Goal: Find specific page/section: Find specific page/section

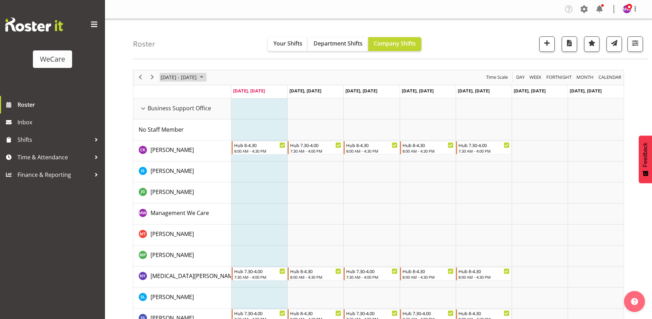
click at [191, 78] on span "[DATE] - [DATE]" at bounding box center [178, 77] width 37 height 9
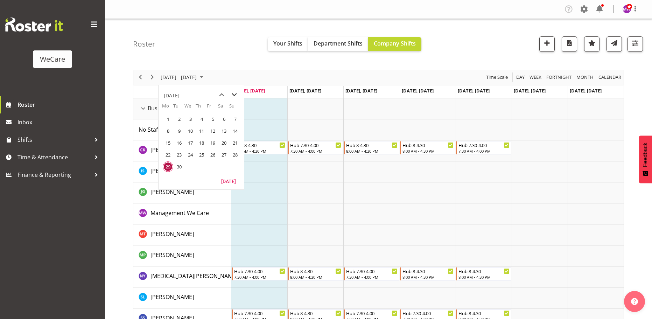
click at [235, 93] on span "next month" at bounding box center [234, 95] width 12 height 13
click at [167, 128] on span "6" at bounding box center [168, 131] width 10 height 10
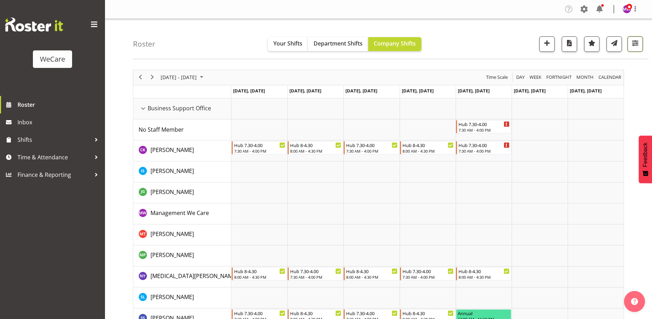
click at [634, 45] on span "button" at bounding box center [634, 42] width 9 height 9
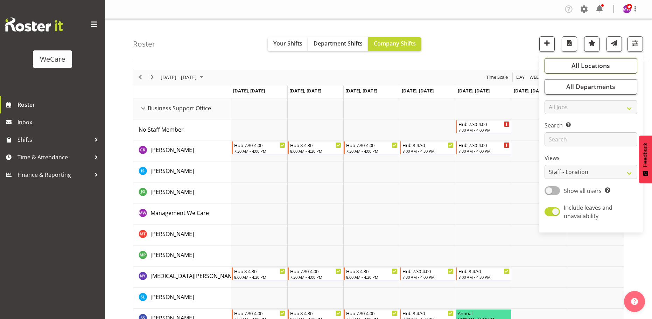
click at [609, 63] on span "All Locations" at bounding box center [590, 65] width 38 height 8
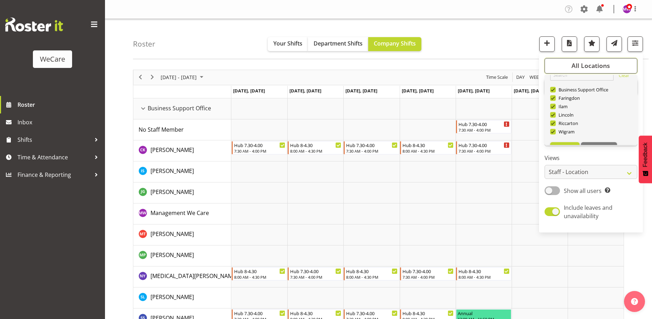
scroll to position [25, 0]
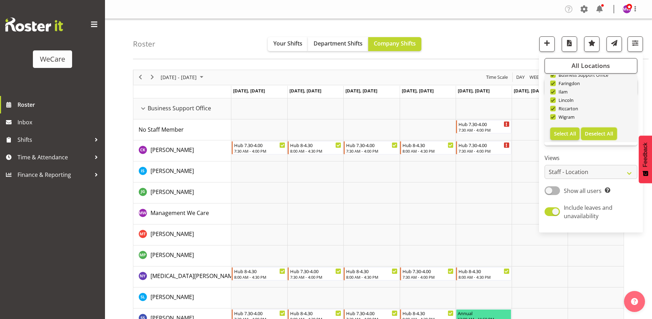
click at [589, 133] on span "Deselect All" at bounding box center [599, 133] width 28 height 7
checkbox input "false"
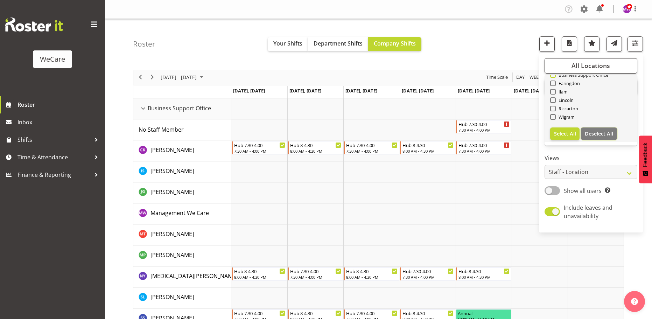
checkbox input "false"
click at [575, 77] on span "Business Support Office" at bounding box center [582, 75] width 53 height 6
click at [555, 77] on input "Business Support Office" at bounding box center [552, 74] width 5 height 5
checkbox input "true"
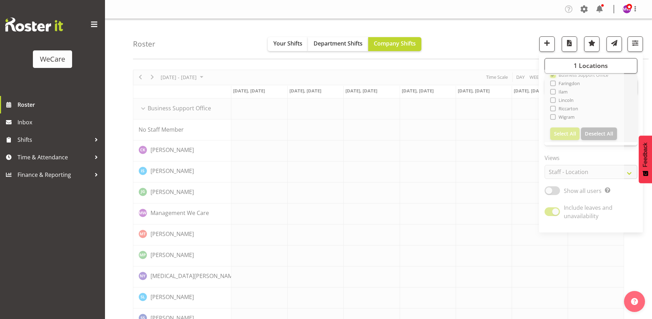
scroll to position [23, 0]
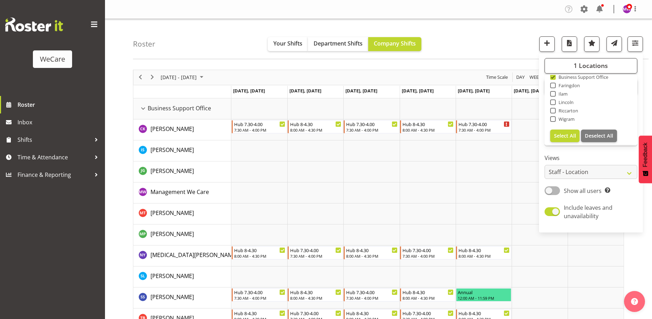
click at [476, 48] on div "Roster Your Shifts Department Shifts Company Shifts 1 Locations Clear Business …" at bounding box center [390, 39] width 515 height 40
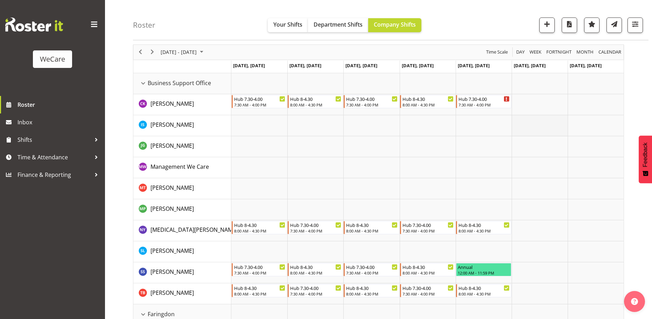
scroll to position [35, 0]
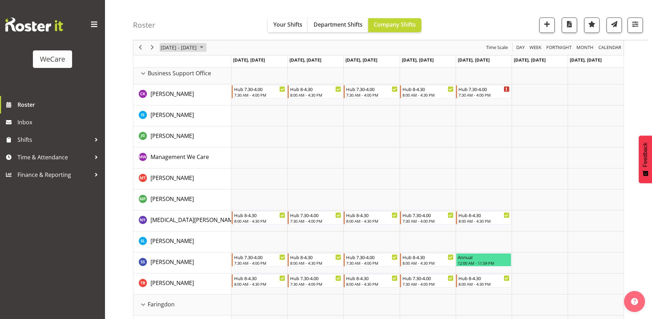
click at [191, 46] on span "[DATE] - [DATE]" at bounding box center [178, 47] width 37 height 9
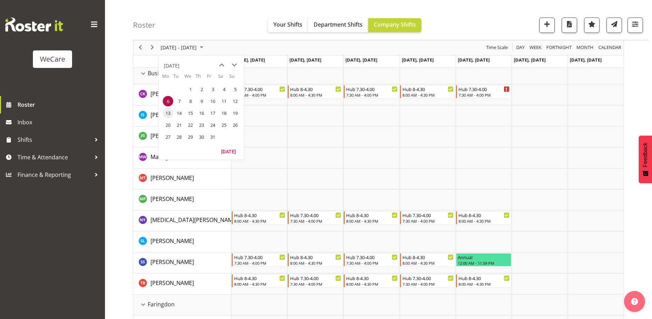
click at [166, 113] on span "13" at bounding box center [168, 113] width 10 height 10
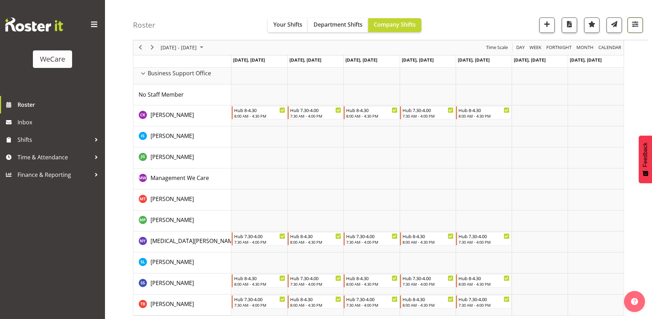
click at [635, 22] on span "button" at bounding box center [634, 24] width 9 height 9
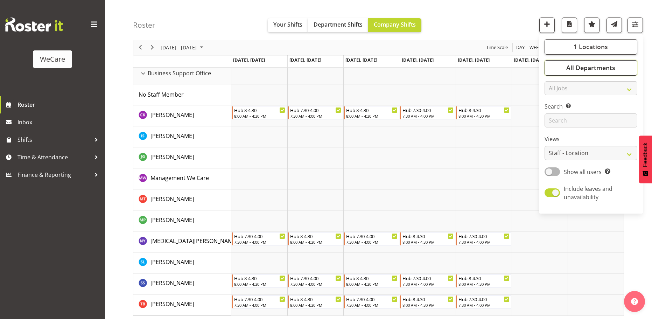
click at [604, 66] on span "All Departments" at bounding box center [590, 68] width 49 height 8
click at [590, 48] on span "1 Locations" at bounding box center [590, 47] width 34 height 8
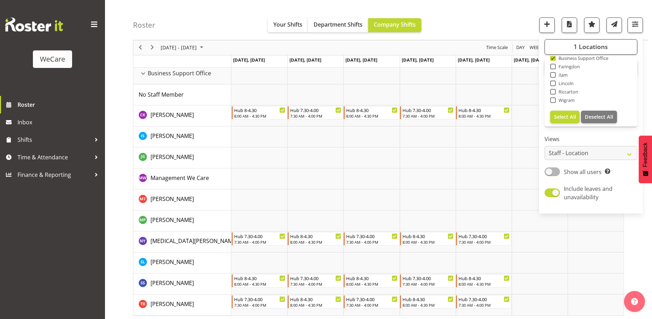
click at [470, 27] on div "Roster Your Shifts Department Shifts Company Shifts 1 Locations Clear Business …" at bounding box center [390, 20] width 515 height 40
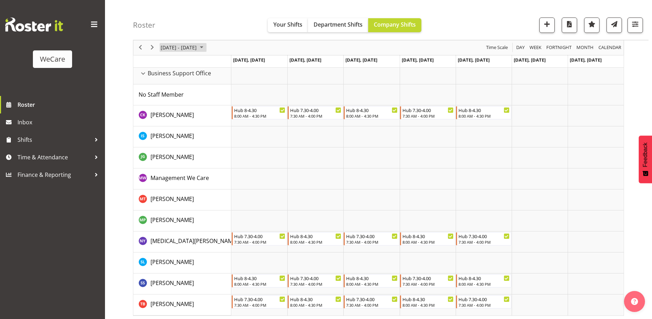
click at [171, 51] on span "[DATE] - [DATE]" at bounding box center [178, 47] width 37 height 9
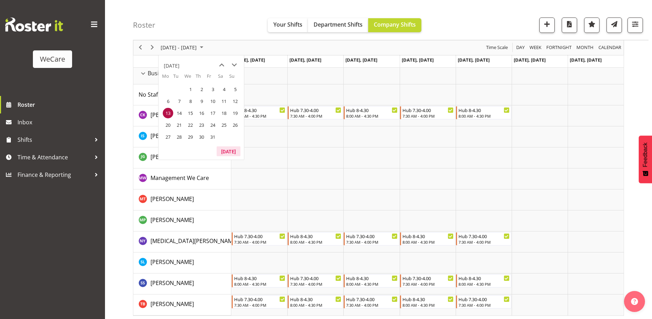
click at [228, 151] on button "[DATE]" at bounding box center [229, 151] width 24 height 10
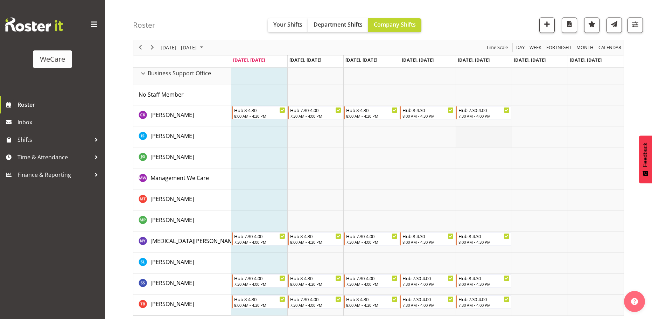
scroll to position [37, 0]
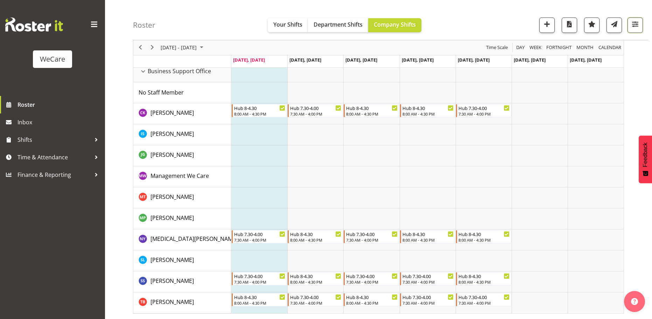
click at [636, 19] on button "button" at bounding box center [634, 24] width 15 height 15
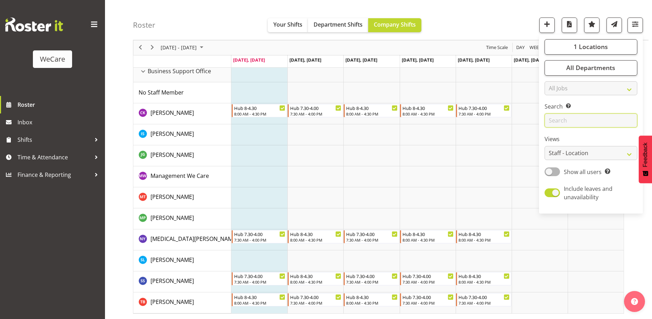
click at [606, 119] on input "text" at bounding box center [590, 121] width 93 height 14
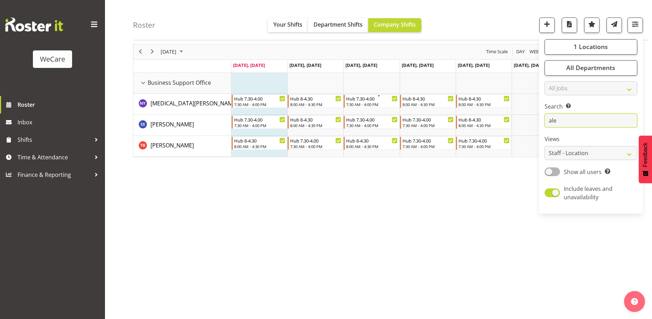
scroll to position [26, 0]
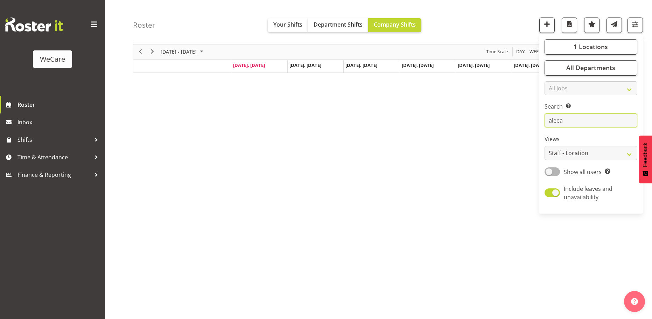
type input "aleea"
drag, startPoint x: 254, startPoint y: 158, endPoint x: 179, endPoint y: 83, distance: 105.4
click at [253, 156] on div "[DATE] - [DATE] [DATE] Day Week Fortnight Month calendar Month Agenda Time Scal…" at bounding box center [392, 179] width 519 height 280
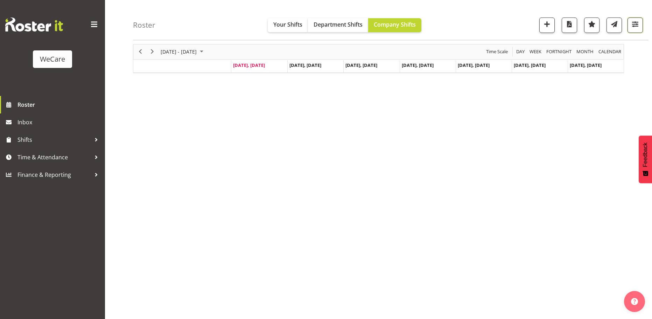
click at [633, 28] on span "button" at bounding box center [634, 24] width 9 height 9
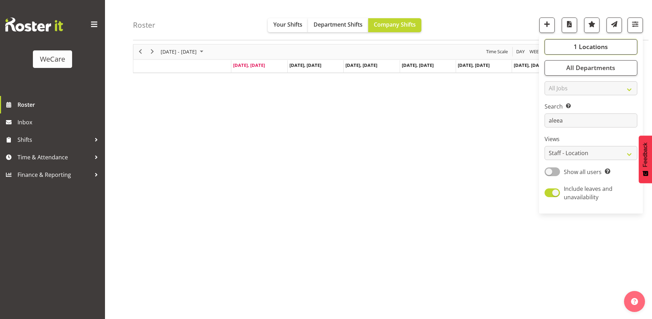
click at [624, 46] on button "1 Locations" at bounding box center [590, 46] width 93 height 15
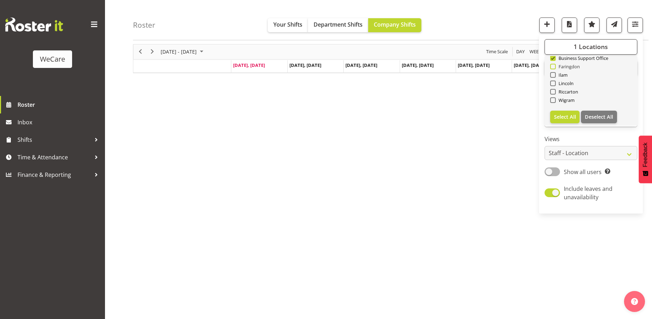
click at [554, 67] on span at bounding box center [553, 67] width 6 height 6
click at [554, 67] on input "Faringdon" at bounding box center [552, 66] width 5 height 5
checkbox input "true"
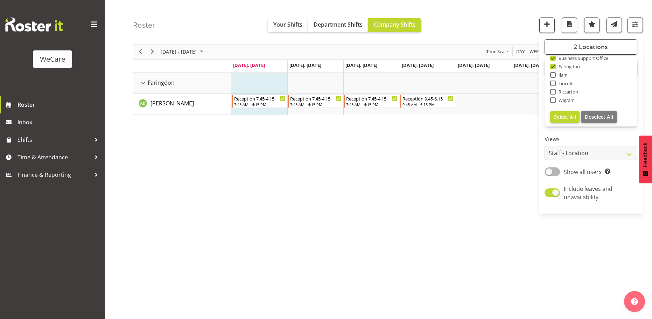
click at [475, 21] on div "Roster Your Shifts Department Shifts Company Shifts 2 Locations Clear Business …" at bounding box center [390, 20] width 515 height 40
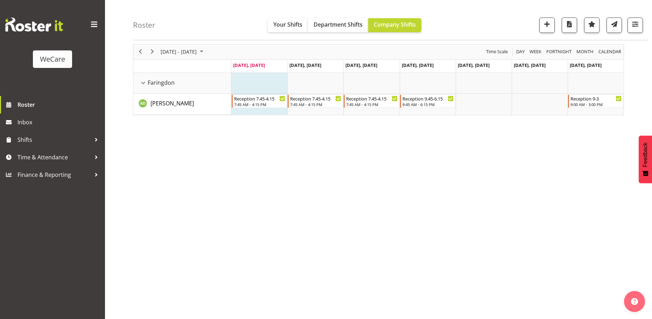
click at [347, 212] on div "[DATE] - [DATE] [DATE] Day Week Fortnight Month calendar Month Agenda Time Scal…" at bounding box center [392, 179] width 519 height 280
click at [183, 49] on span "[DATE] - [DATE]" at bounding box center [178, 51] width 37 height 9
click at [219, 70] on span "previous month" at bounding box center [222, 69] width 12 height 13
click at [168, 142] on span "25" at bounding box center [168, 141] width 10 height 10
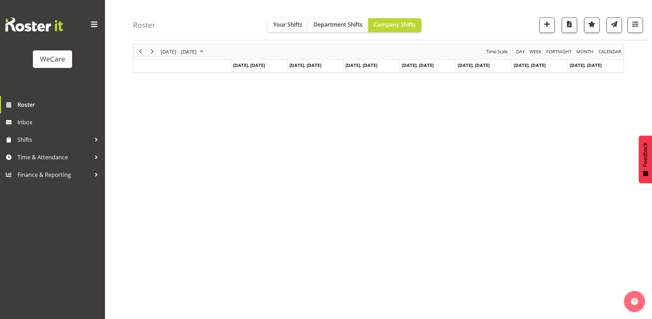
click at [184, 40] on div "Roster Your Shifts Department Shifts Company Shifts 2 Locations Clear Business …" at bounding box center [390, 20] width 515 height 40
drag, startPoint x: 181, startPoint y: 48, endPoint x: 182, endPoint y: 64, distance: 15.4
click at [181, 49] on span "[DATE] - [DATE]" at bounding box center [178, 51] width 37 height 9
click at [233, 68] on span "next month" at bounding box center [234, 69] width 12 height 13
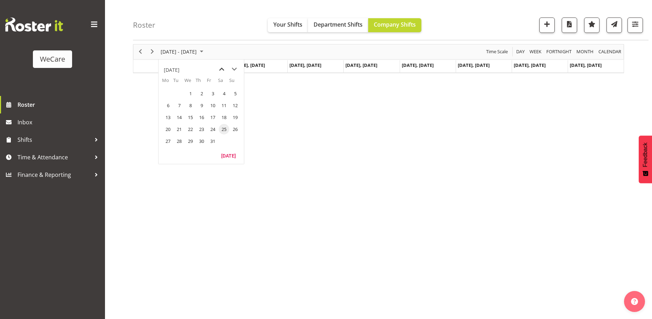
click at [220, 66] on span "previous month" at bounding box center [222, 69] width 12 height 13
click at [169, 129] on span "22" at bounding box center [168, 129] width 10 height 10
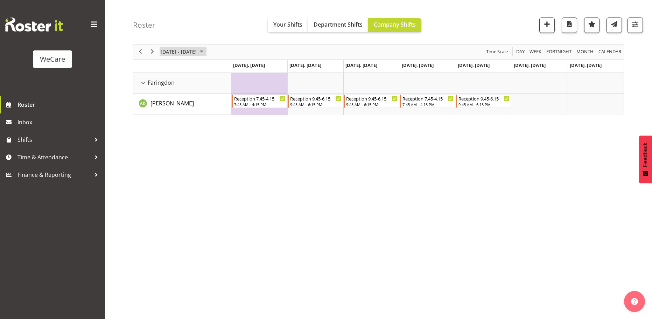
click at [195, 52] on span "[DATE] - [DATE]" at bounding box center [178, 51] width 37 height 9
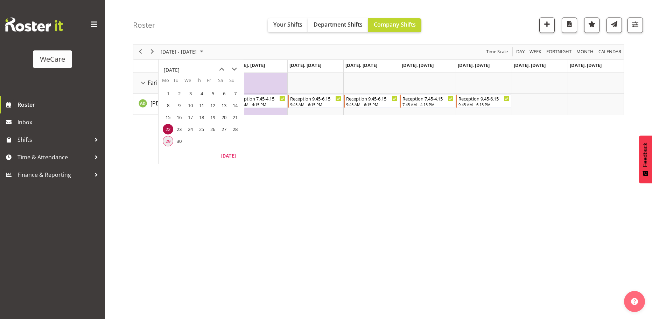
click at [167, 139] on span "29" at bounding box center [168, 141] width 10 height 10
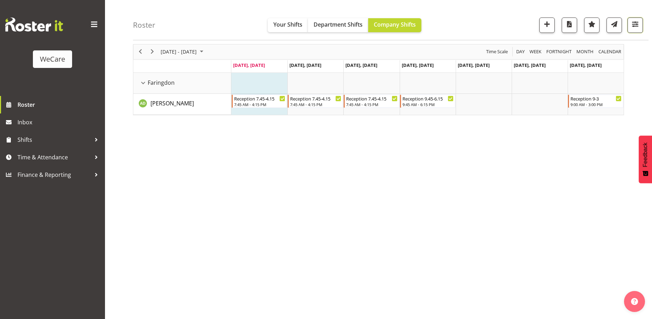
click at [632, 27] on span "button" at bounding box center [634, 24] width 9 height 9
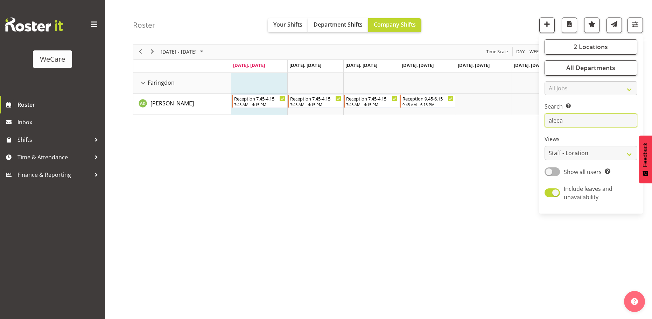
click at [588, 120] on input "aleea" at bounding box center [590, 121] width 93 height 14
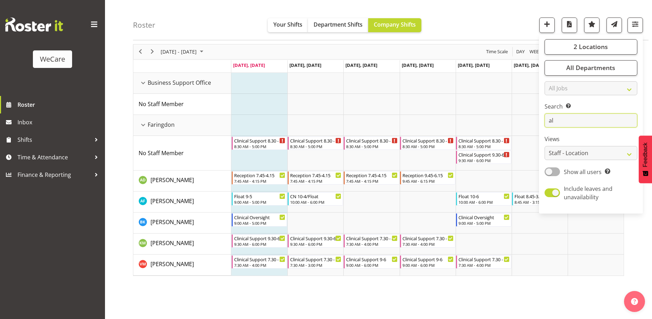
type input "a"
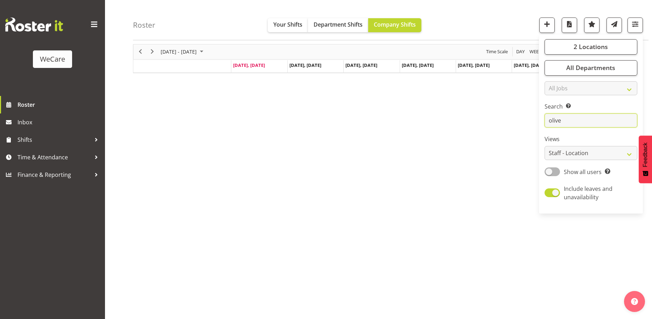
type input "olive"
click at [170, 53] on span "[DATE] - [DATE]" at bounding box center [178, 51] width 37 height 9
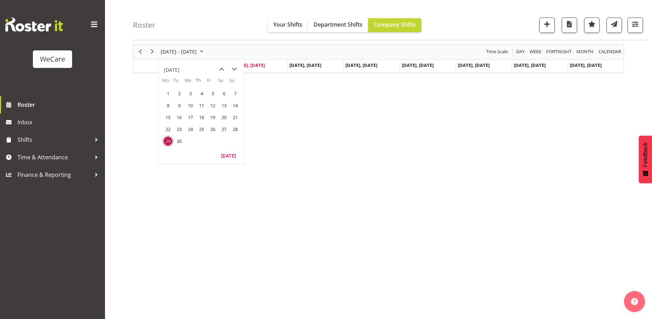
drag, startPoint x: 328, startPoint y: 212, endPoint x: 331, endPoint y: 195, distance: 17.8
click at [329, 209] on div "[DATE] - [DATE] [DATE] Day Week Fortnight Month calendar Month Agenda Time Scal…" at bounding box center [392, 179] width 519 height 280
click at [184, 51] on span "[DATE] - [DATE]" at bounding box center [178, 51] width 37 height 9
click at [234, 69] on span "next month" at bounding box center [234, 69] width 12 height 13
click at [168, 103] on span "6" at bounding box center [168, 105] width 10 height 10
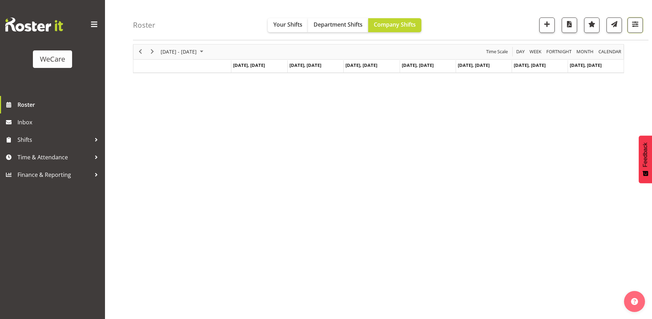
click at [636, 28] on span "button" at bounding box center [634, 24] width 9 height 9
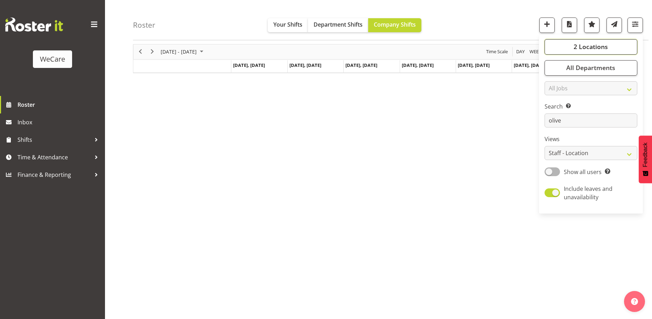
click at [610, 49] on button "2 Locations" at bounding box center [590, 46] width 93 height 15
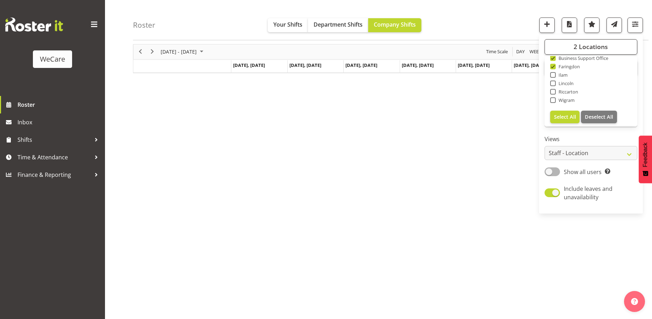
drag, startPoint x: 552, startPoint y: 65, endPoint x: 555, endPoint y: 62, distance: 4.0
click at [553, 65] on span at bounding box center [553, 67] width 6 height 6
click at [553, 65] on input "Faringdon" at bounding box center [552, 66] width 5 height 5
checkbox input "false"
click at [553, 61] on div at bounding box center [378, 58] width 491 height 29
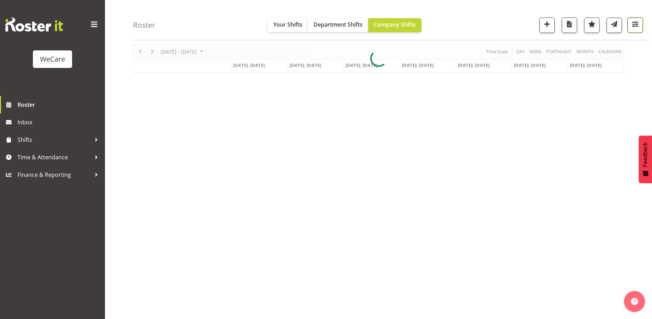
click at [634, 24] on span "button" at bounding box center [634, 24] width 9 height 9
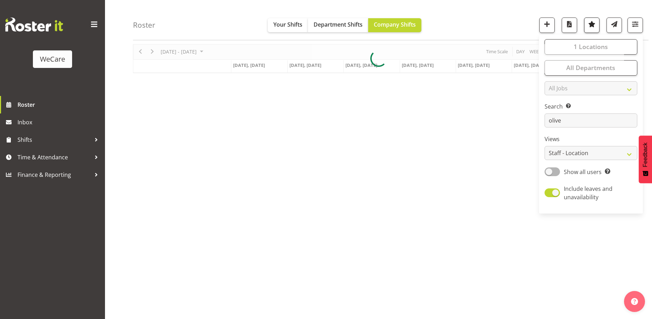
drag, startPoint x: 449, startPoint y: 114, endPoint x: 597, endPoint y: 29, distance: 170.7
click at [450, 114] on div "[DATE] - [DATE] [DATE] Day Week Fortnight Month calendar Month Agenda Time Scal…" at bounding box center [392, 179] width 519 height 280
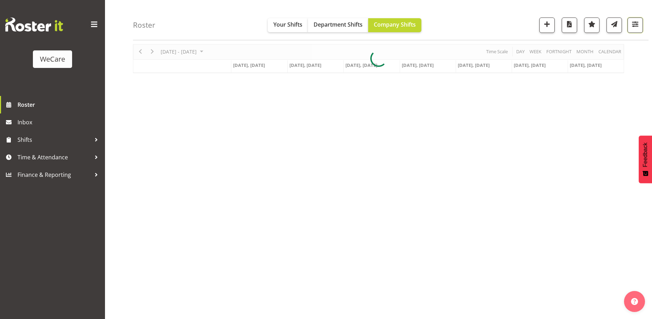
click at [632, 22] on span "button" at bounding box center [634, 24] width 9 height 9
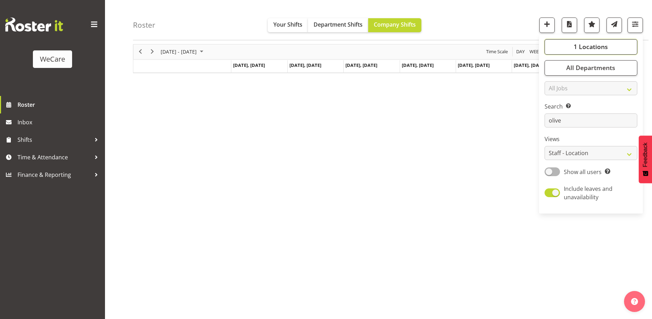
click at [607, 46] on span "1 Locations" at bounding box center [590, 47] width 34 height 8
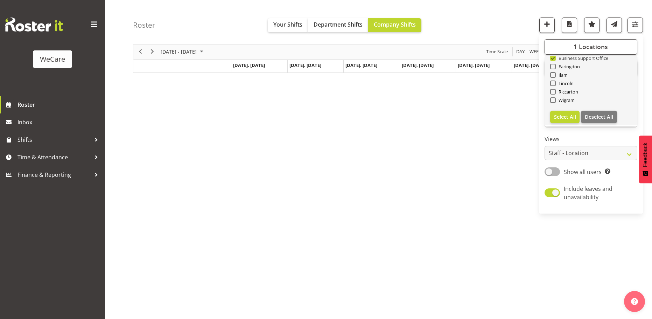
click at [556, 58] on span at bounding box center [553, 58] width 6 height 6
click at [555, 58] on input "Business Support Office" at bounding box center [552, 58] width 5 height 5
checkbox input "false"
click at [552, 99] on span at bounding box center [553, 100] width 6 height 6
click at [552, 99] on input "Wigram" at bounding box center [552, 100] width 5 height 5
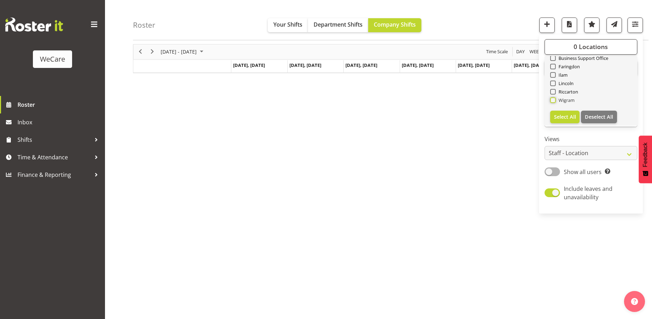
checkbox input "true"
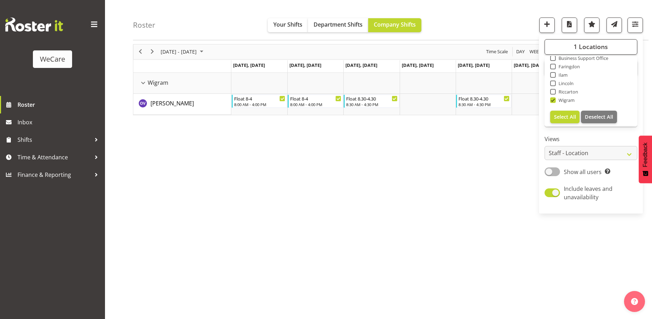
click at [192, 6] on div "Roster Your Shifts Department Shifts Company Shifts 1 Locations Clear Business …" at bounding box center [390, 20] width 515 height 40
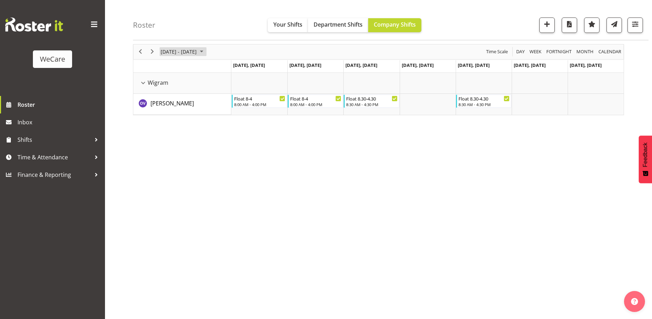
click at [194, 54] on span "[DATE] - [DATE]" at bounding box center [178, 51] width 37 height 9
drag, startPoint x: 219, startPoint y: 68, endPoint x: 209, endPoint y: 76, distance: 12.5
click at [219, 69] on span "previous month" at bounding box center [222, 69] width 12 height 13
click at [171, 140] on span "29" at bounding box center [168, 141] width 10 height 10
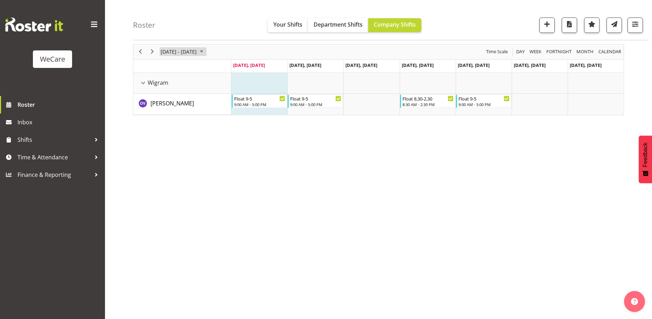
click at [189, 51] on span "[DATE] - [DATE]" at bounding box center [178, 51] width 37 height 9
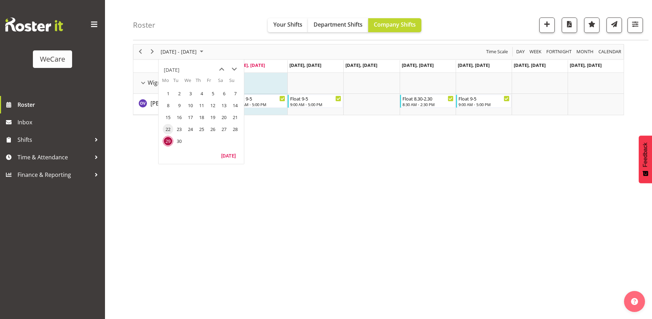
click at [167, 131] on span "22" at bounding box center [168, 129] width 10 height 10
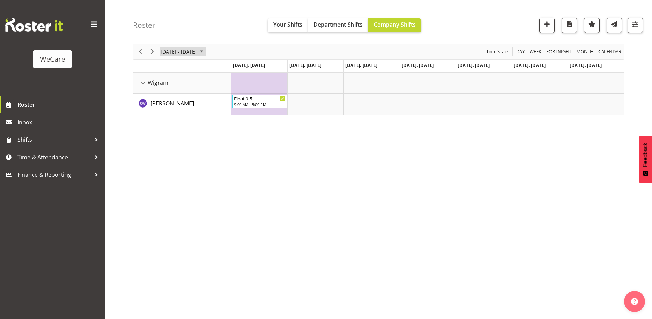
click at [187, 51] on span "[DATE] - [DATE]" at bounding box center [178, 51] width 37 height 9
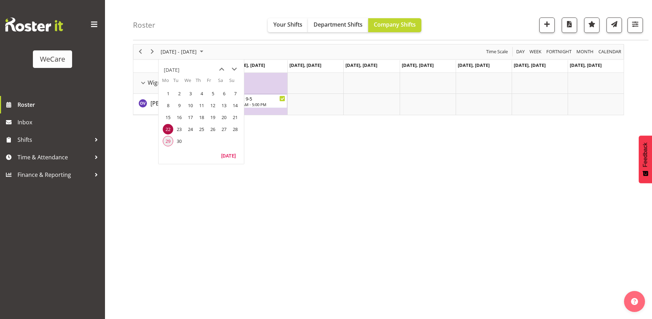
click at [168, 140] on span "29" at bounding box center [168, 141] width 10 height 10
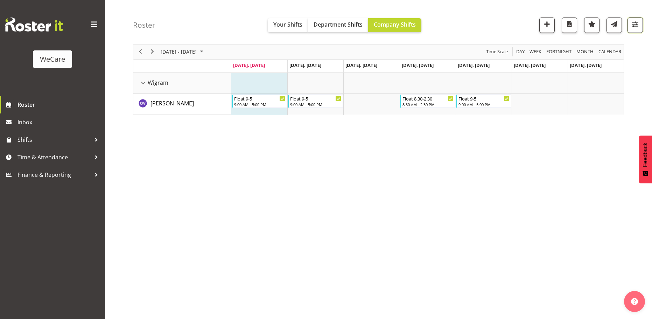
click at [635, 26] on span "button" at bounding box center [634, 24] width 9 height 9
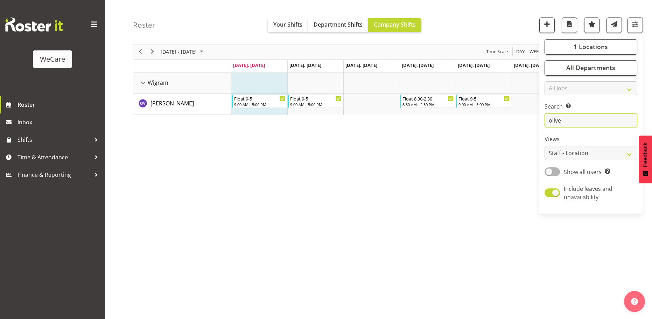
click at [572, 118] on input "olive" at bounding box center [590, 121] width 93 height 14
type input "o"
type input "yu"
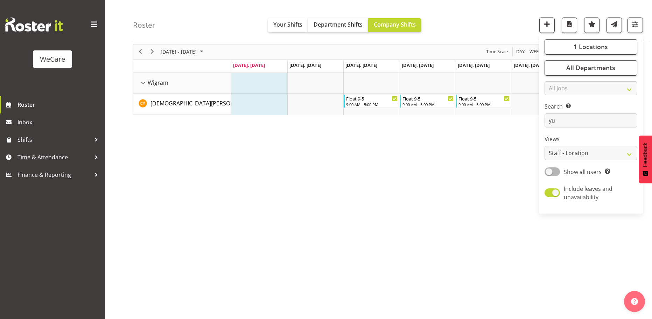
click at [205, 215] on div "[DATE] - [DATE] [DATE] Day Week Fortnight Month calendar Month Agenda Time Scal…" at bounding box center [392, 179] width 519 height 280
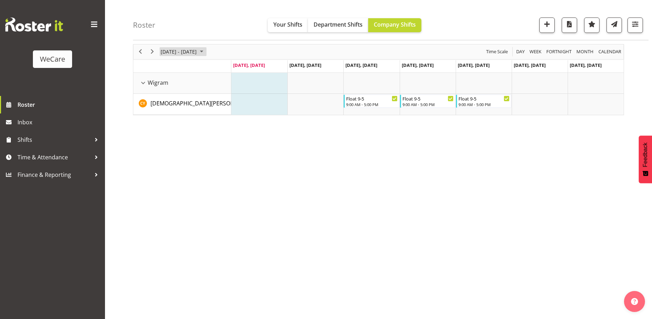
click at [193, 50] on span "[DATE] - [DATE]" at bounding box center [178, 51] width 37 height 9
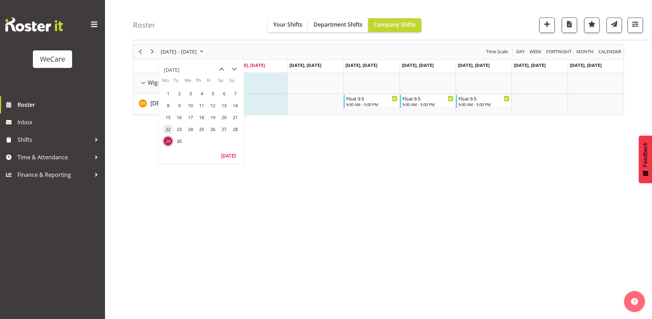
click at [168, 126] on span "22" at bounding box center [168, 129] width 10 height 10
